Goal: Check status

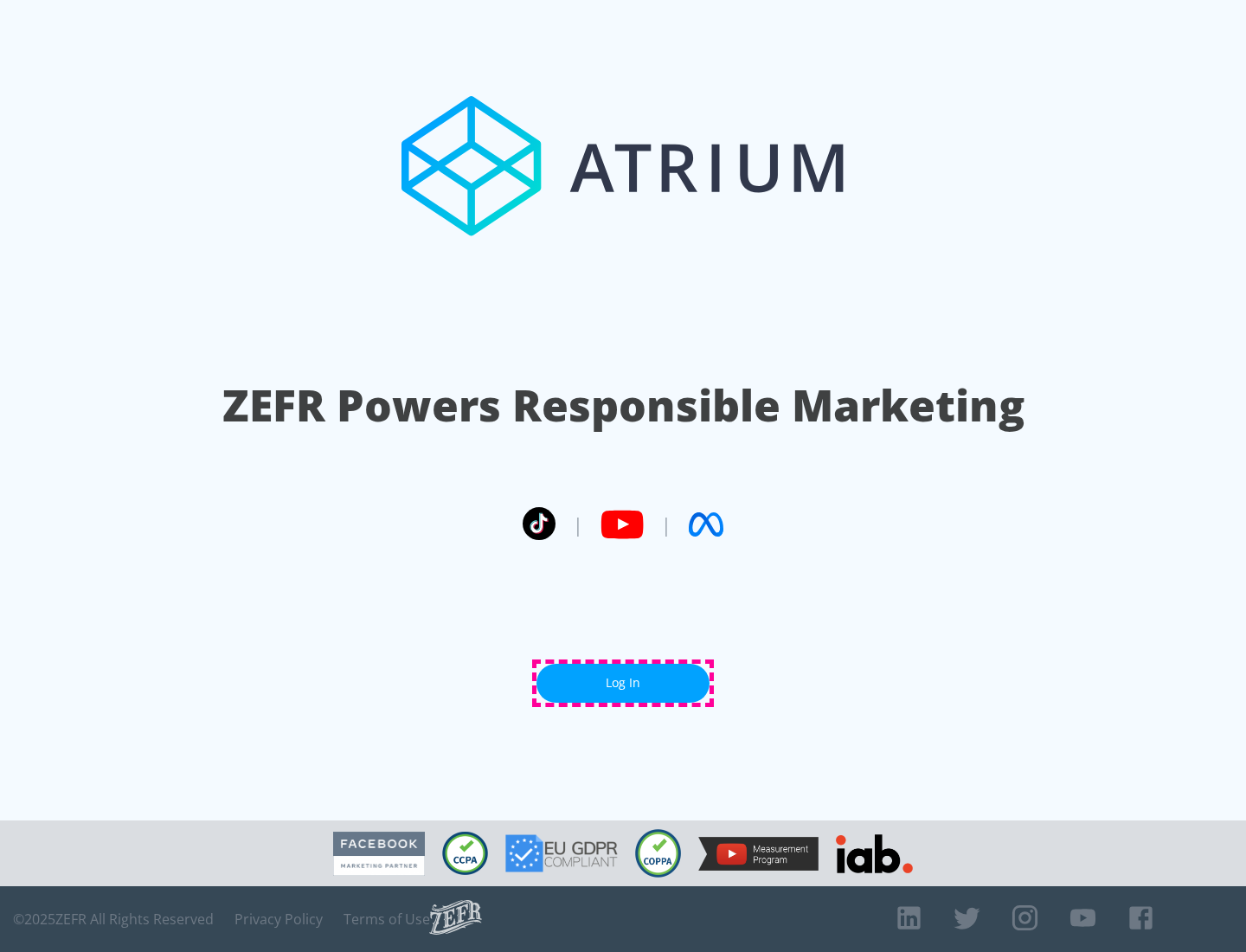
click at [623, 682] on link "Log In" at bounding box center [623, 682] width 174 height 39
